Goal: Navigation & Orientation: Find specific page/section

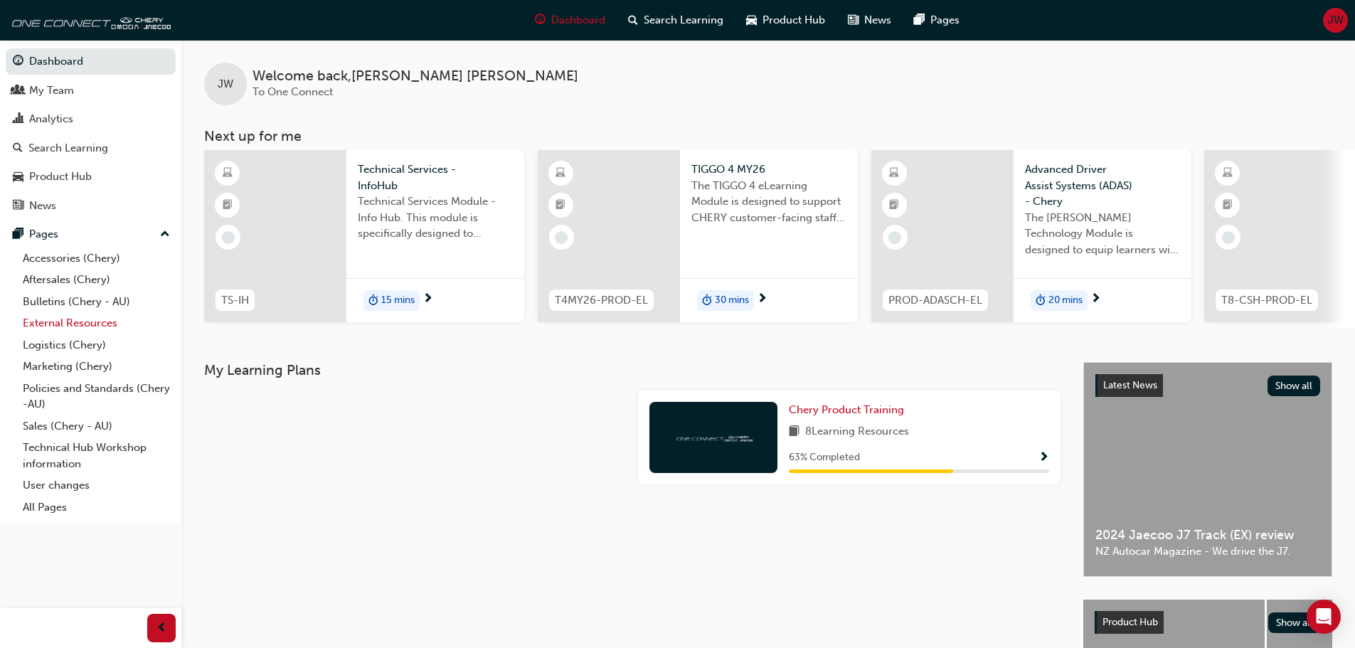
click at [72, 317] on link "External Resources" at bounding box center [96, 323] width 159 height 22
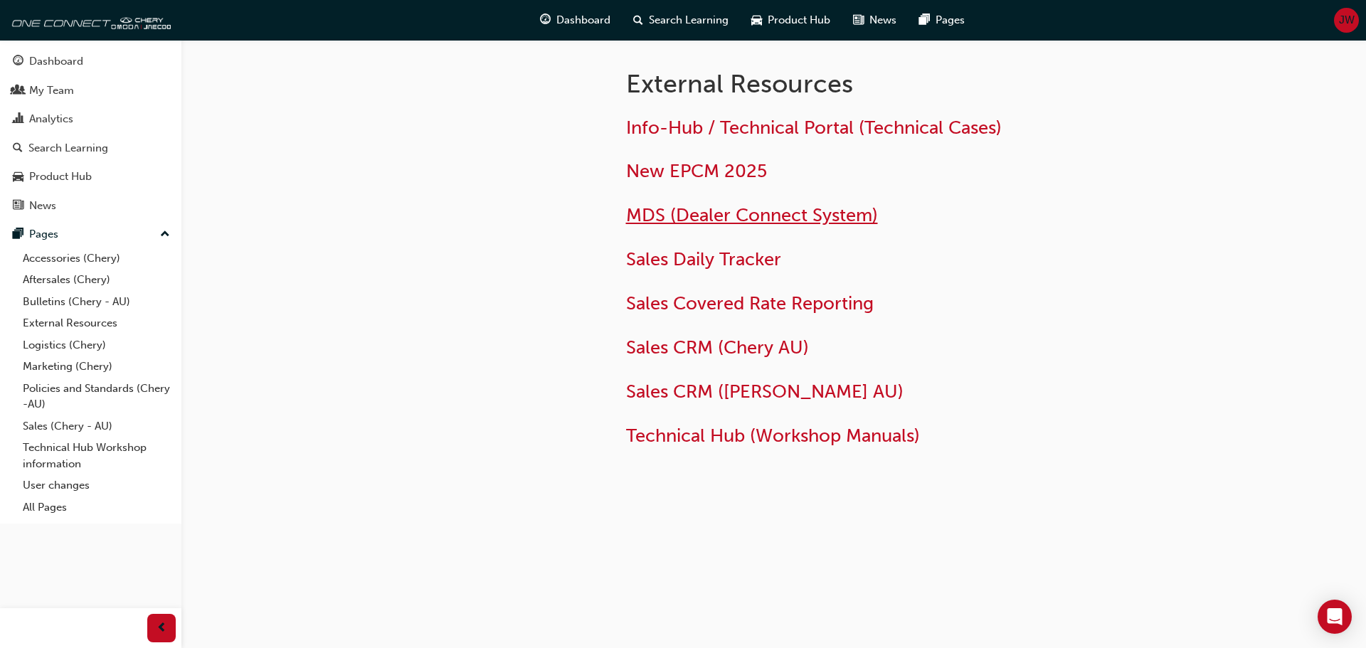
click at [733, 213] on span "MDS (Dealer Connect System)" at bounding box center [752, 215] width 252 height 22
